Goal: Task Accomplishment & Management: Complete application form

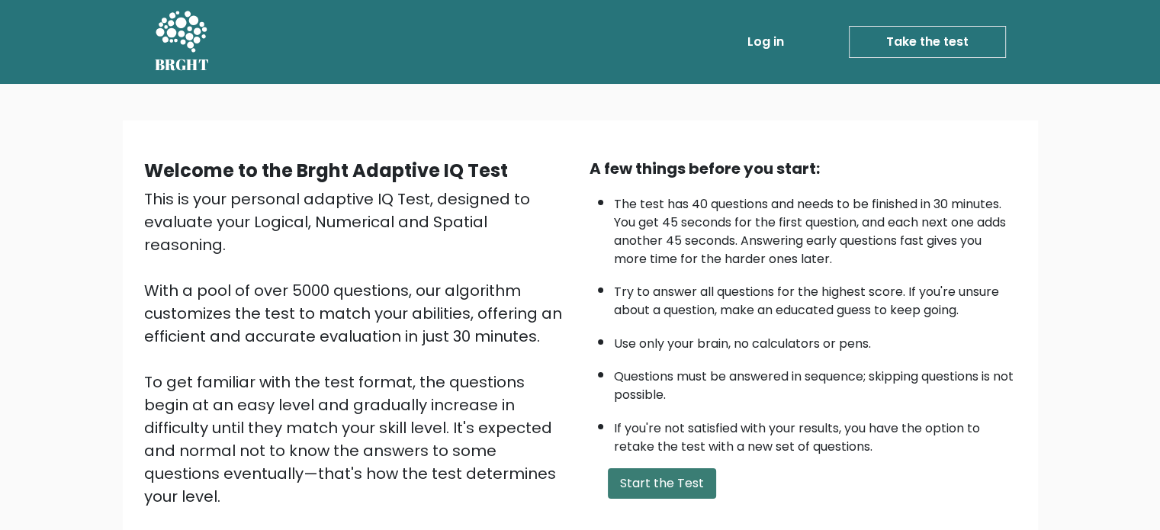
click at [652, 487] on button "Start the Test" at bounding box center [662, 483] width 108 height 31
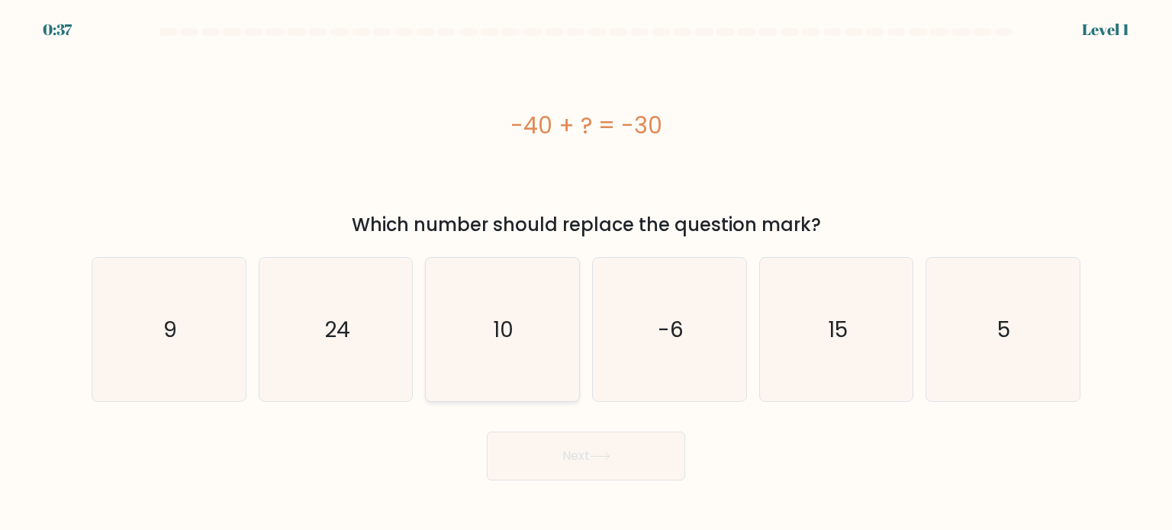
click at [537, 314] on icon "10" at bounding box center [501, 329] width 143 height 143
click at [586, 273] on input "c. 10" at bounding box center [586, 269] width 1 height 8
radio input "true"
click at [577, 445] on button "Next" at bounding box center [586, 456] width 198 height 49
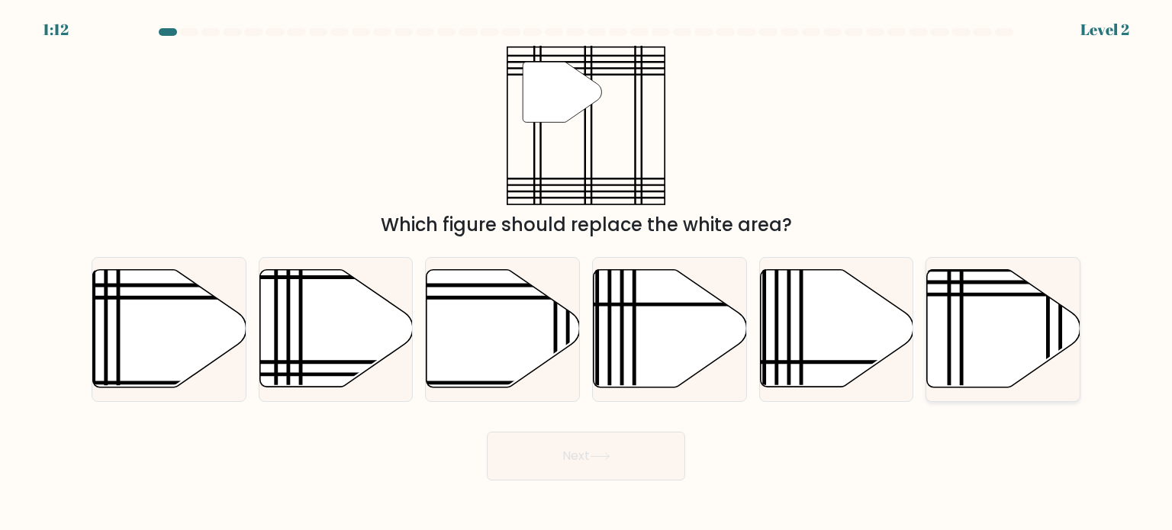
click at [976, 317] on icon at bounding box center [1003, 328] width 153 height 117
click at [587, 273] on input "f." at bounding box center [586, 269] width 1 height 8
radio input "true"
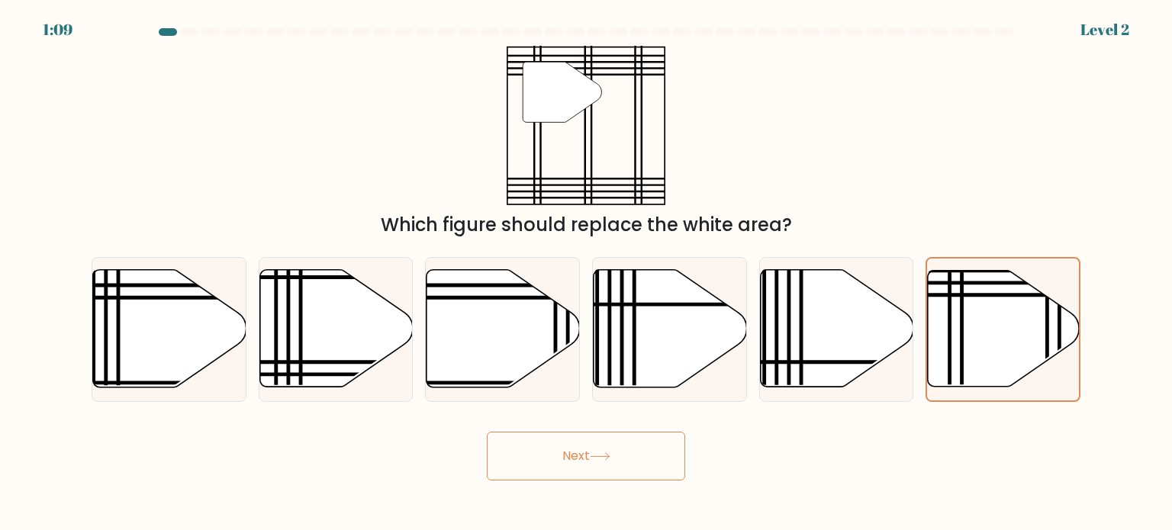
click at [588, 468] on button "Next" at bounding box center [586, 456] width 198 height 49
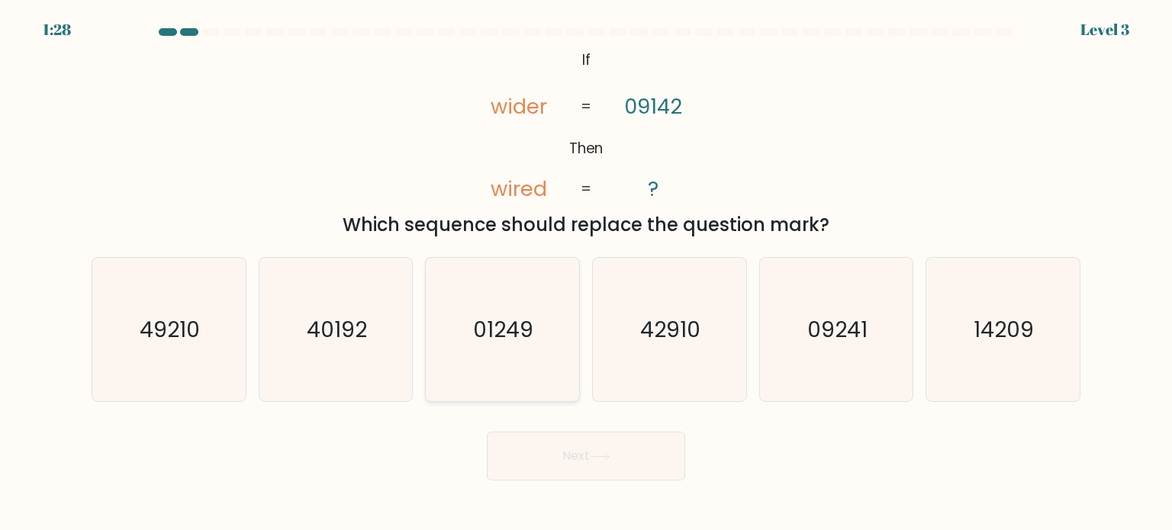
click at [474, 354] on icon "01249" at bounding box center [501, 329] width 143 height 143
click at [586, 273] on input "c. 01249" at bounding box center [586, 269] width 1 height 8
radio input "true"
click at [561, 452] on button "Next" at bounding box center [586, 456] width 198 height 49
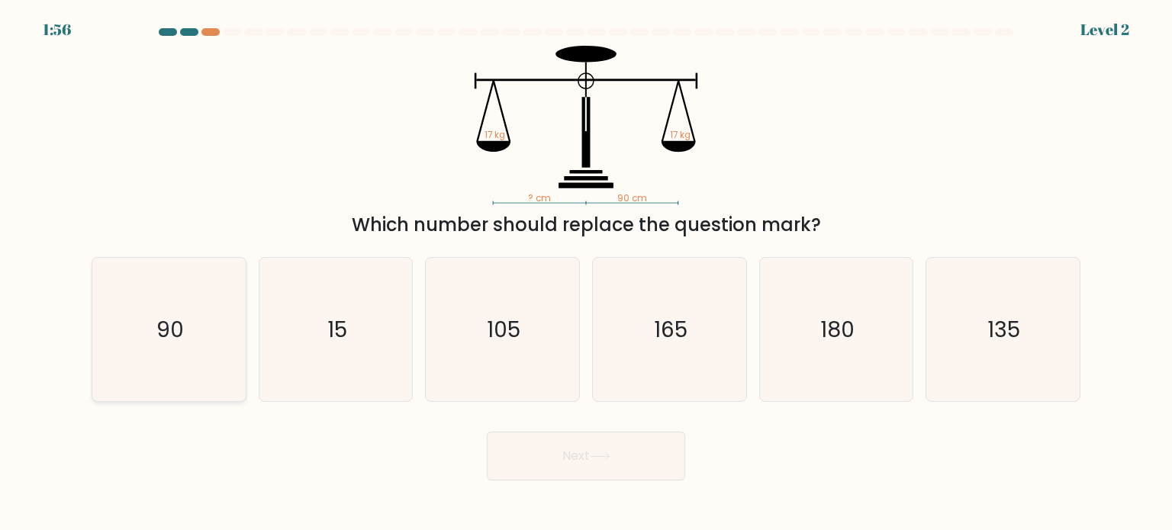
click at [174, 320] on text "90" at bounding box center [169, 329] width 27 height 31
click at [586, 273] on input "a. 90" at bounding box center [586, 269] width 1 height 8
radio input "true"
click at [568, 448] on button "Next" at bounding box center [586, 456] width 198 height 49
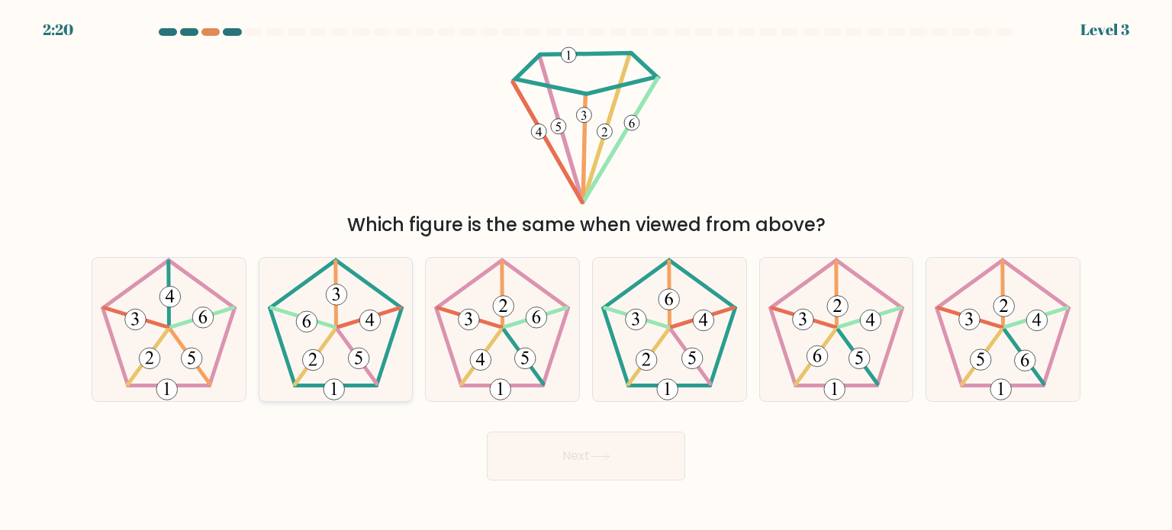
click at [330, 336] on 350 at bounding box center [314, 357] width 40 height 55
click at [586, 273] on input "b." at bounding box center [586, 269] width 1 height 8
radio input "true"
click at [552, 464] on button "Next" at bounding box center [586, 456] width 198 height 49
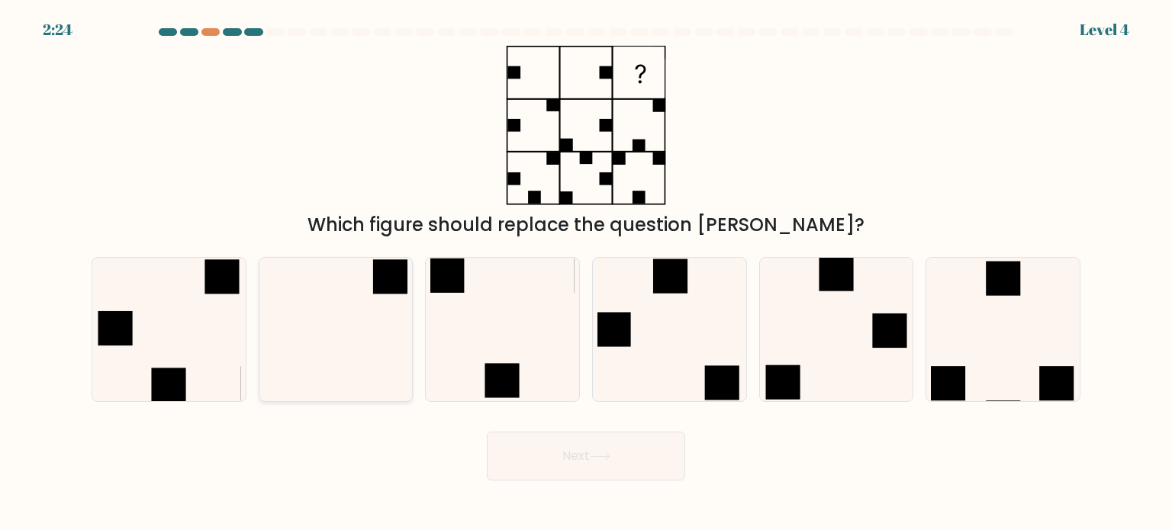
click at [386, 347] on icon at bounding box center [335, 329] width 143 height 143
click at [586, 273] on input "b." at bounding box center [586, 269] width 1 height 8
radio input "true"
click at [628, 446] on button "Next" at bounding box center [586, 456] width 198 height 49
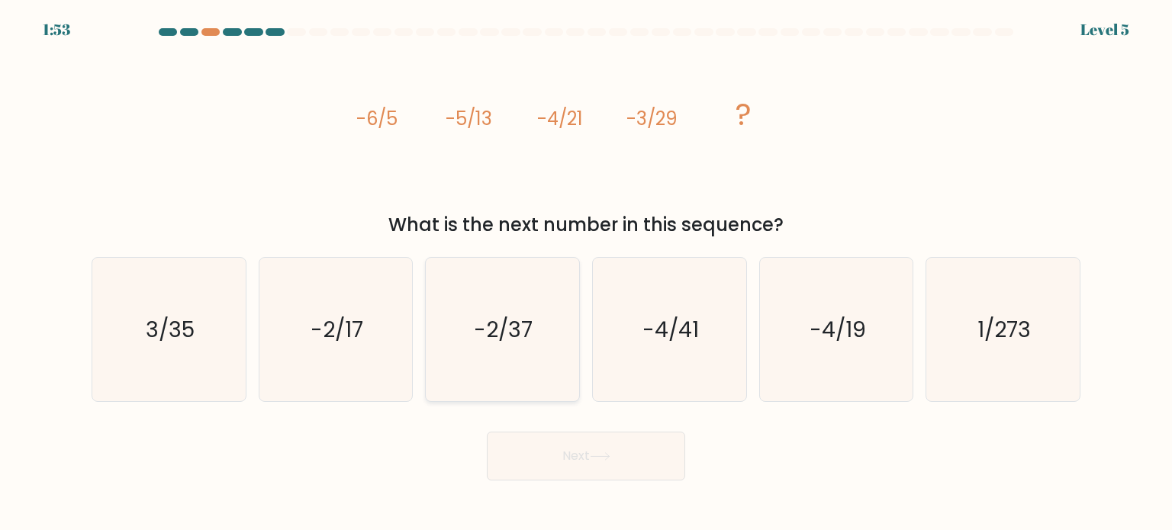
click at [488, 320] on text "-2/37" at bounding box center [503, 329] width 59 height 31
click at [586, 273] on input "c. -2/37" at bounding box center [586, 269] width 1 height 8
radio input "true"
click at [568, 439] on button "Next" at bounding box center [586, 456] width 198 height 49
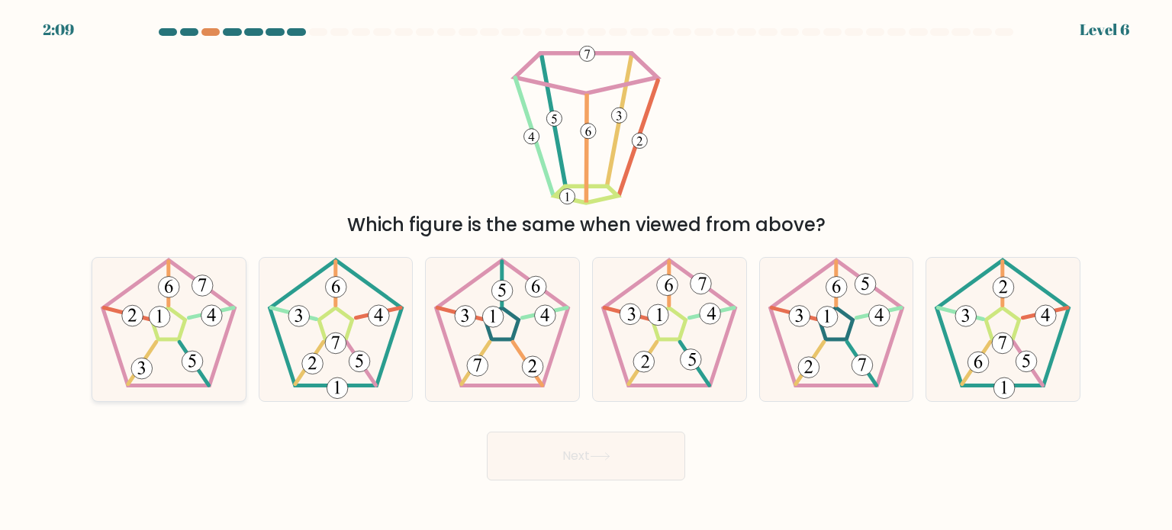
click at [202, 369] on icon at bounding box center [168, 329] width 143 height 143
click at [586, 273] on input "a." at bounding box center [586, 269] width 1 height 8
radio input "true"
click at [583, 445] on button "Next" at bounding box center [586, 456] width 198 height 49
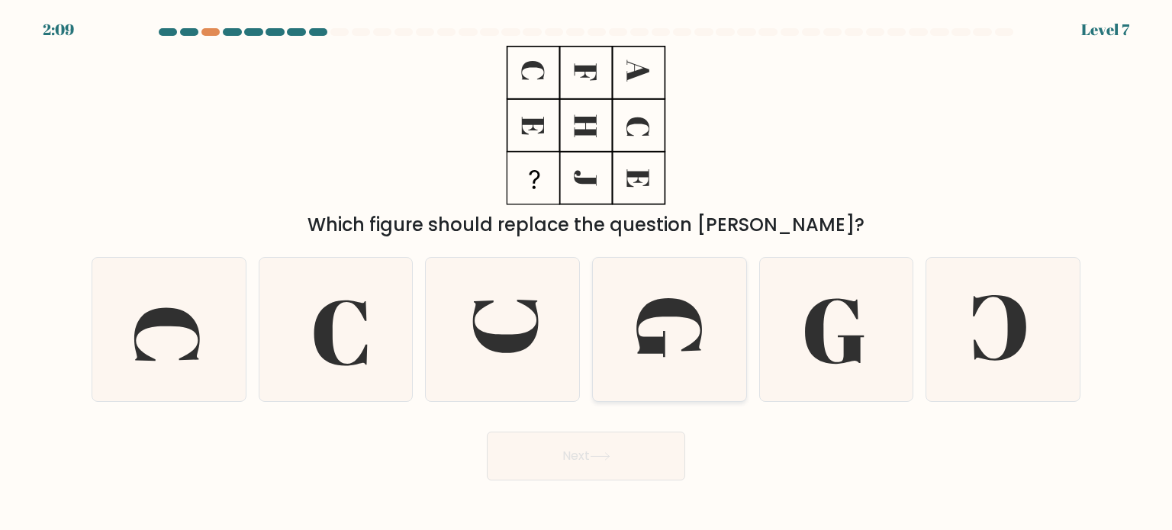
click at [664, 323] on icon at bounding box center [668, 329] width 143 height 143
click at [587, 273] on input "d." at bounding box center [586, 269] width 1 height 8
radio input "true"
click at [567, 453] on button "Next" at bounding box center [586, 456] width 198 height 49
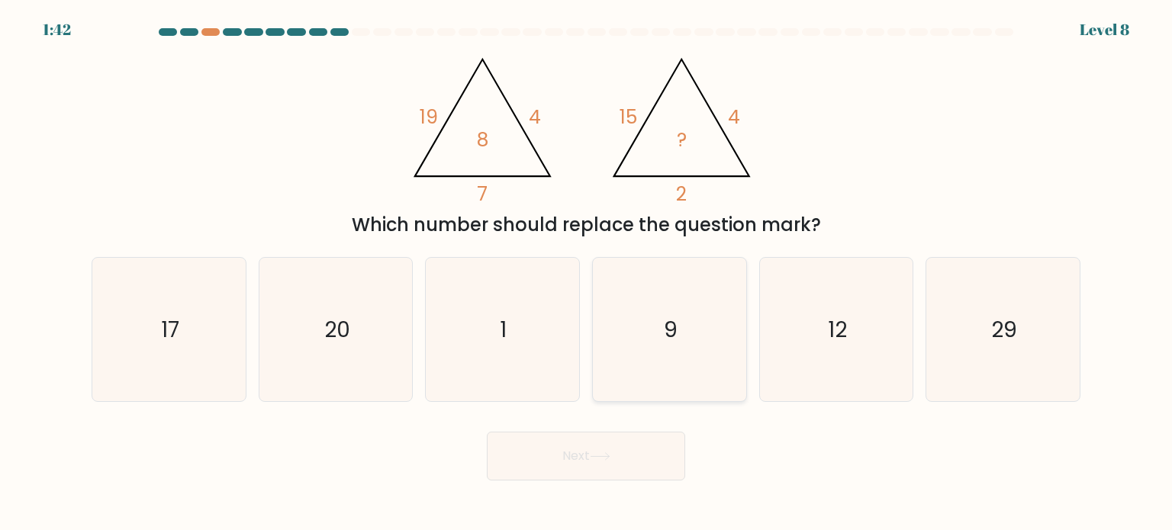
click at [635, 336] on icon "9" at bounding box center [668, 329] width 143 height 143
click at [587, 273] on input "d. 9" at bounding box center [586, 269] width 1 height 8
radio input "true"
click at [590, 443] on button "Next" at bounding box center [586, 456] width 198 height 49
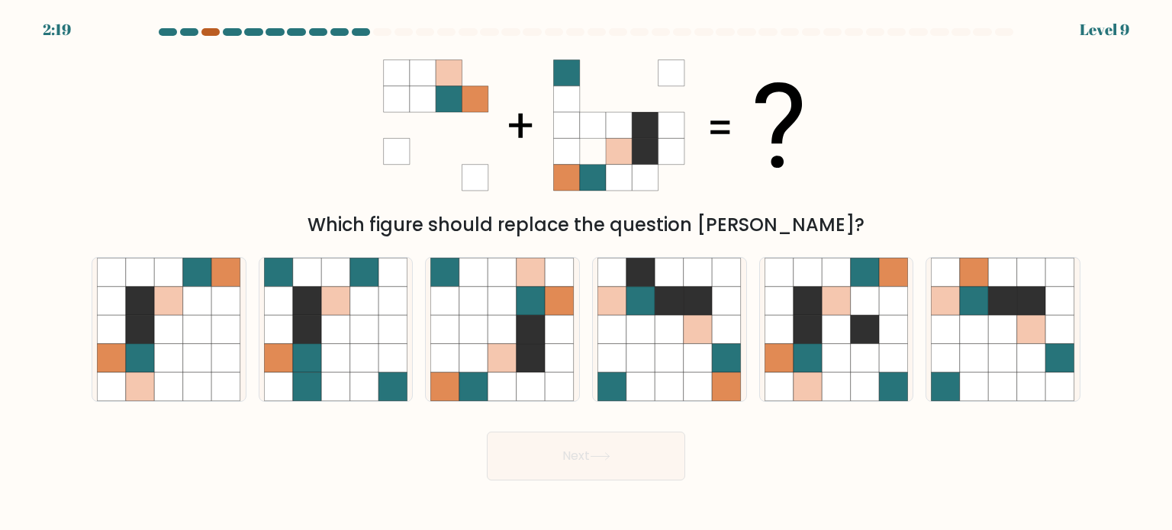
click at [208, 33] on div at bounding box center [210, 32] width 18 height 8
